Goal: Information Seeking & Learning: Learn about a topic

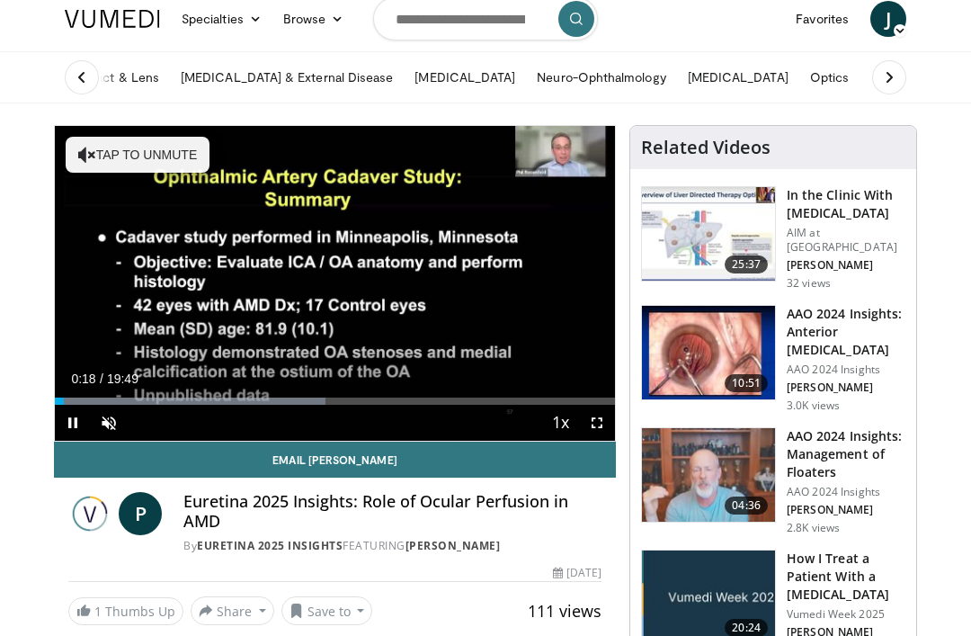
scroll to position [16, 0]
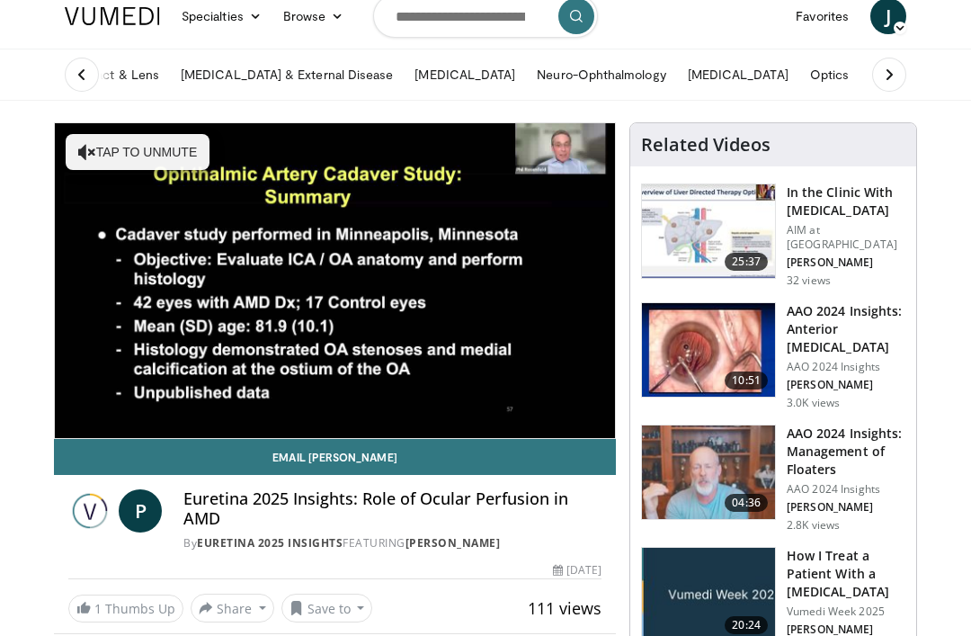
click at [717, 448] on img at bounding box center [708, 472] width 133 height 94
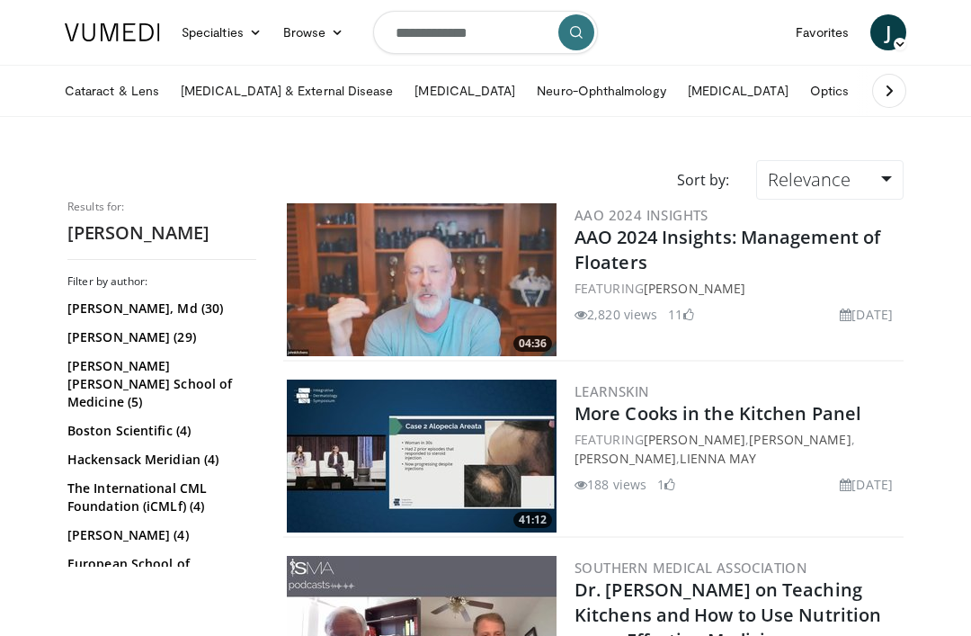
click at [493, 266] on img at bounding box center [422, 279] width 270 height 153
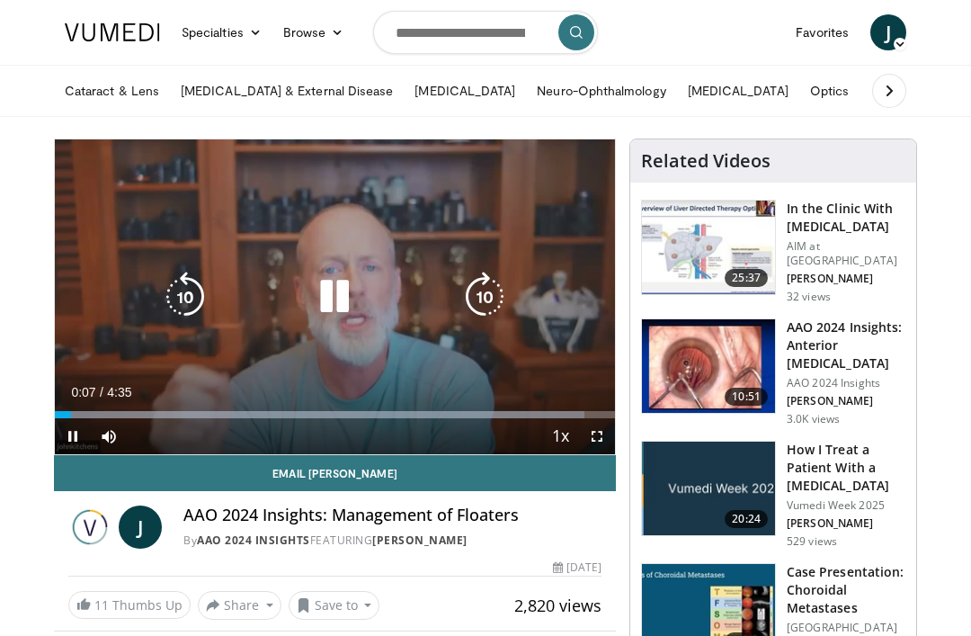
click at [329, 313] on icon "Video Player" at bounding box center [334, 297] width 50 height 50
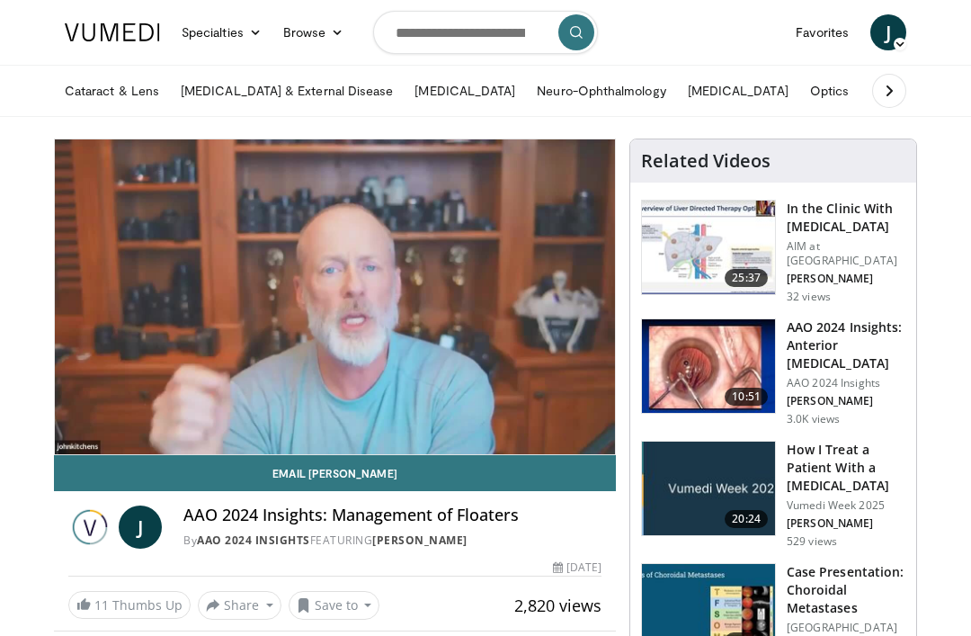
click at [350, 273] on icon "Video Player" at bounding box center [334, 297] width 50 height 50
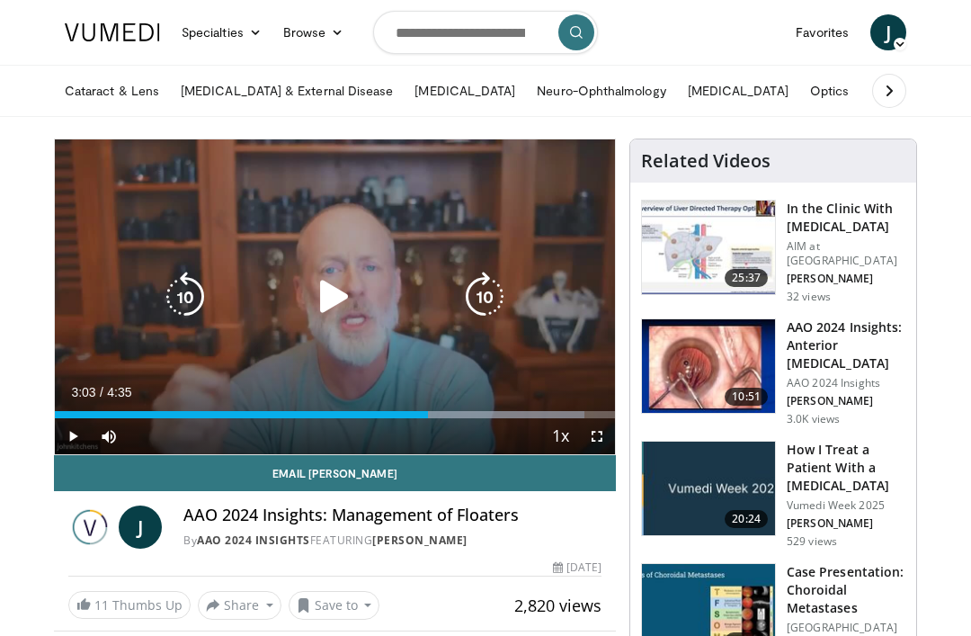
click at [330, 296] on icon "Video Player" at bounding box center [334, 297] width 50 height 50
click at [350, 286] on icon "Video Player" at bounding box center [334, 297] width 50 height 50
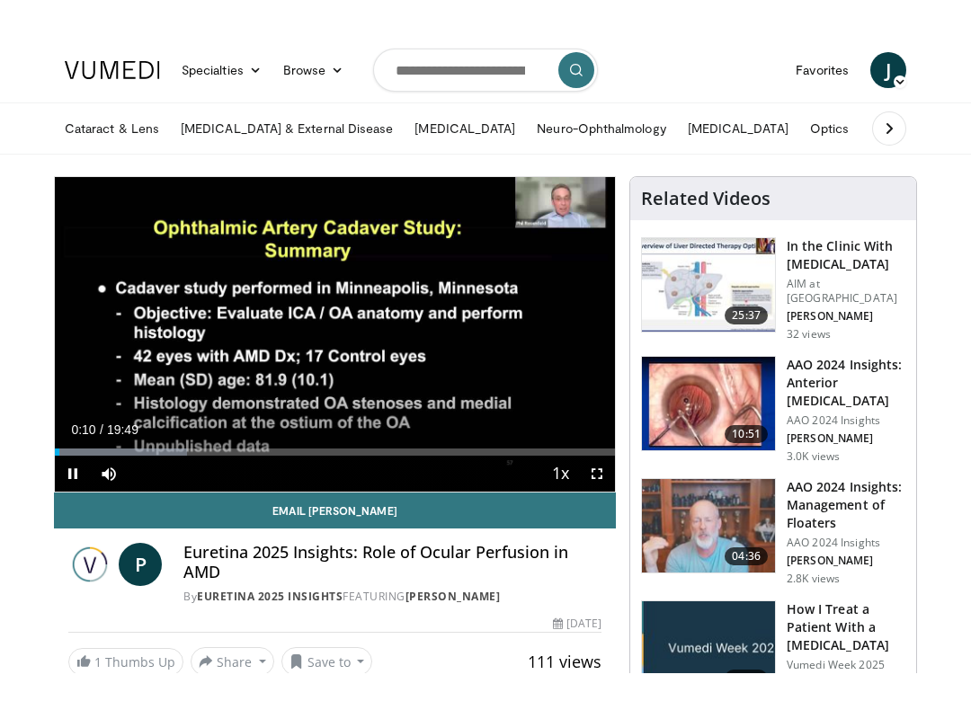
scroll to position [18, 0]
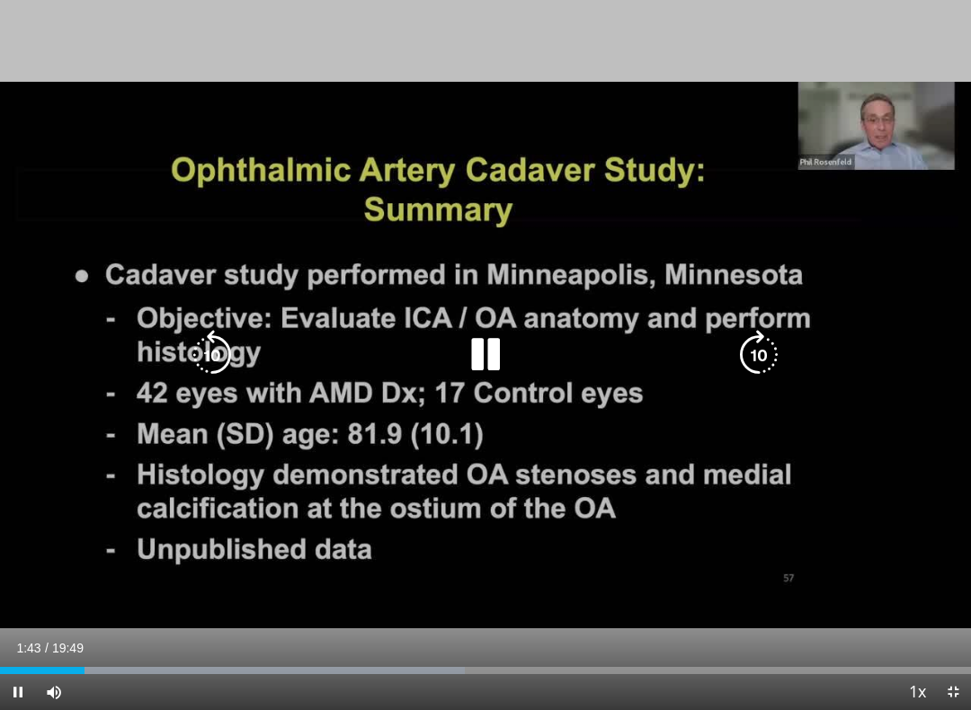
click at [479, 353] on icon "Video Player" at bounding box center [485, 355] width 50 height 50
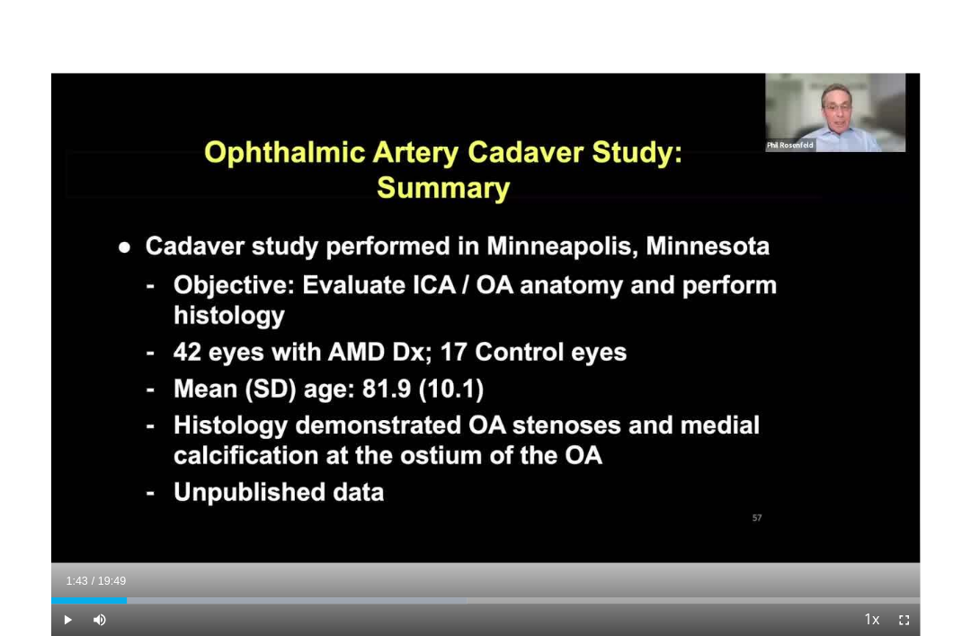
scroll to position [0, 0]
